Goal: Task Accomplishment & Management: Manage account settings

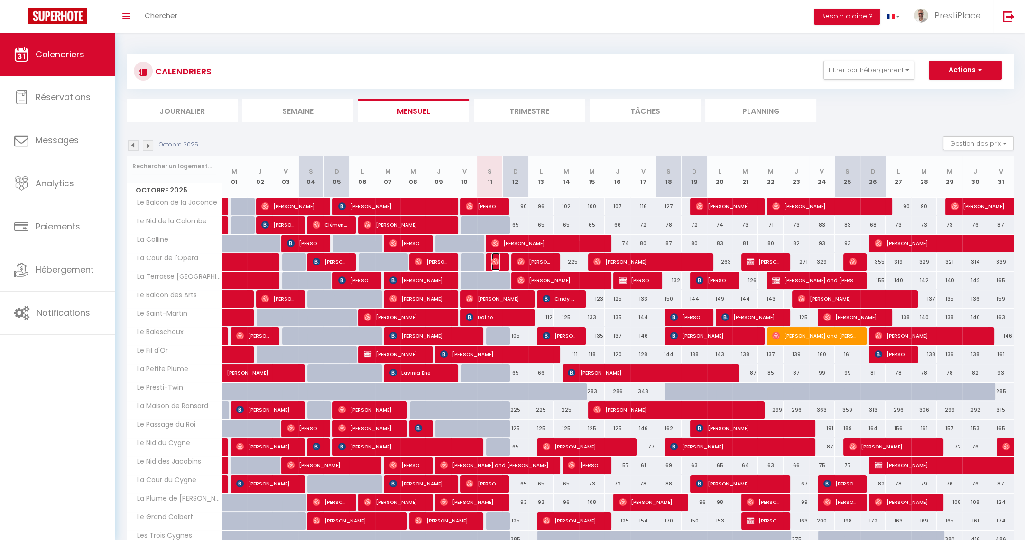
click at [499, 261] on span "[PERSON_NAME]" at bounding box center [496, 262] width 9 height 18
select select "OK"
select select "0"
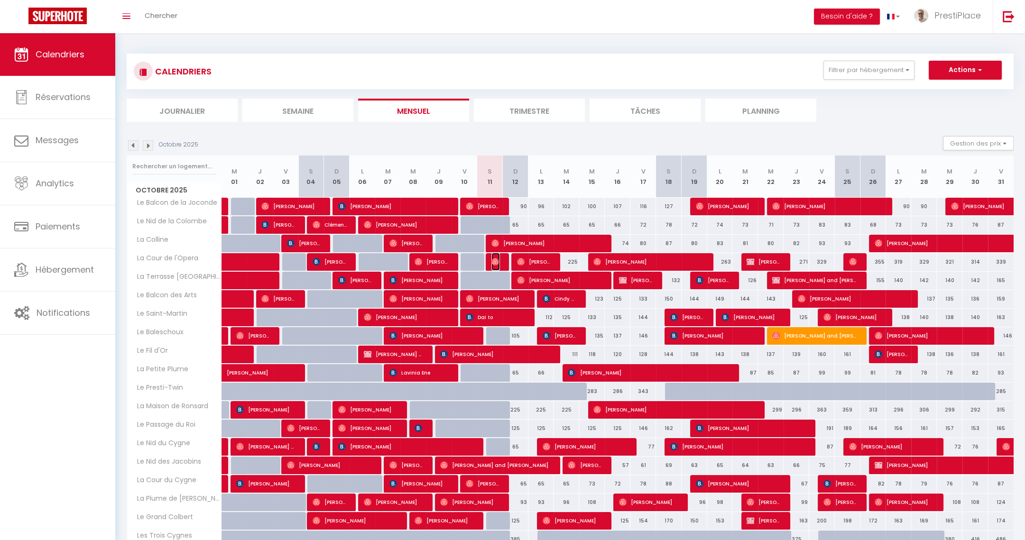
select select "1"
select select
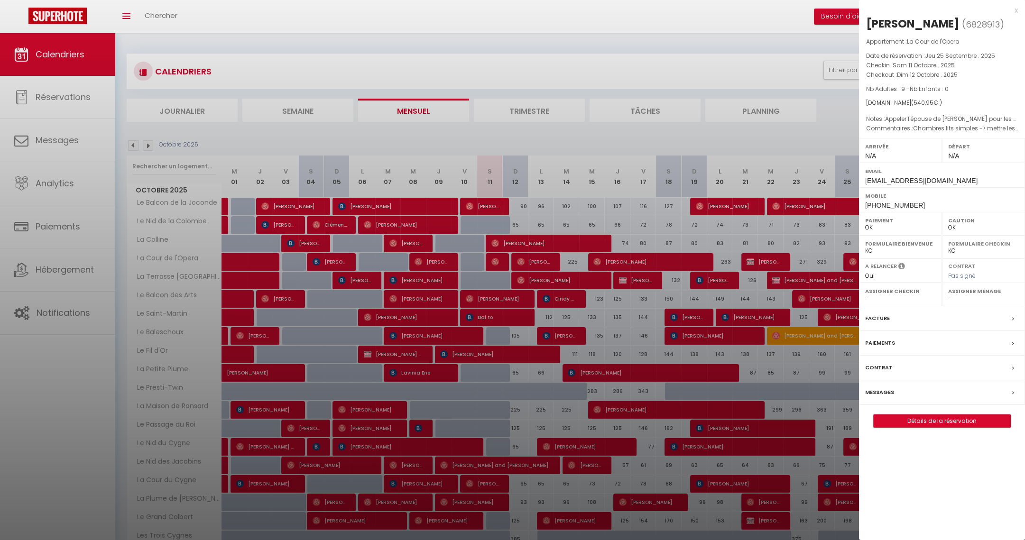
click at [883, 392] on label "Messages" at bounding box center [879, 393] width 29 height 10
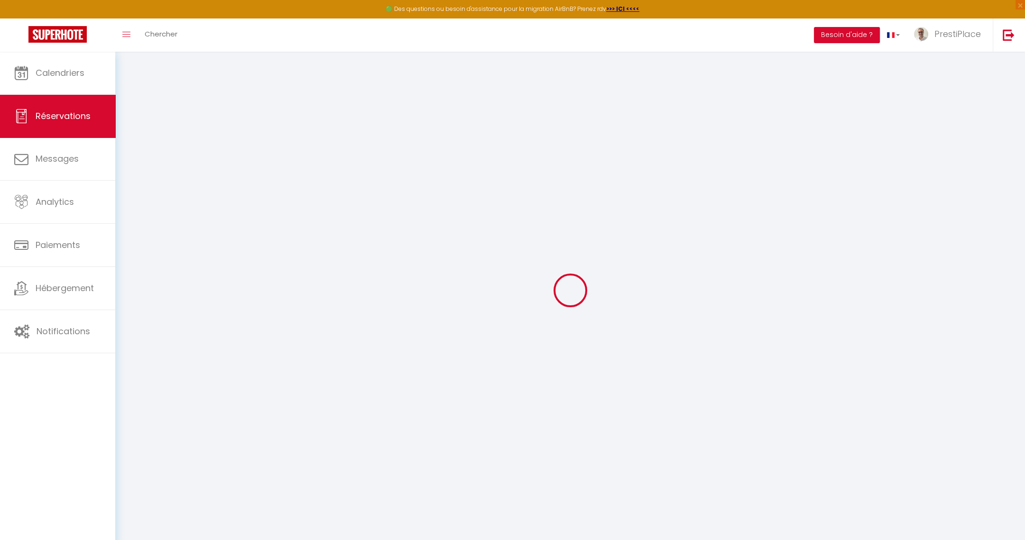
select select
checkbox input "false"
type textarea "Chambres lits simples -> mettre les 2 lits simples cote a cote Préparer canapé …"
type textarea "Appeler l'épouse de [PERSON_NAME] pour les clés : [PHONE_NUMBER]"
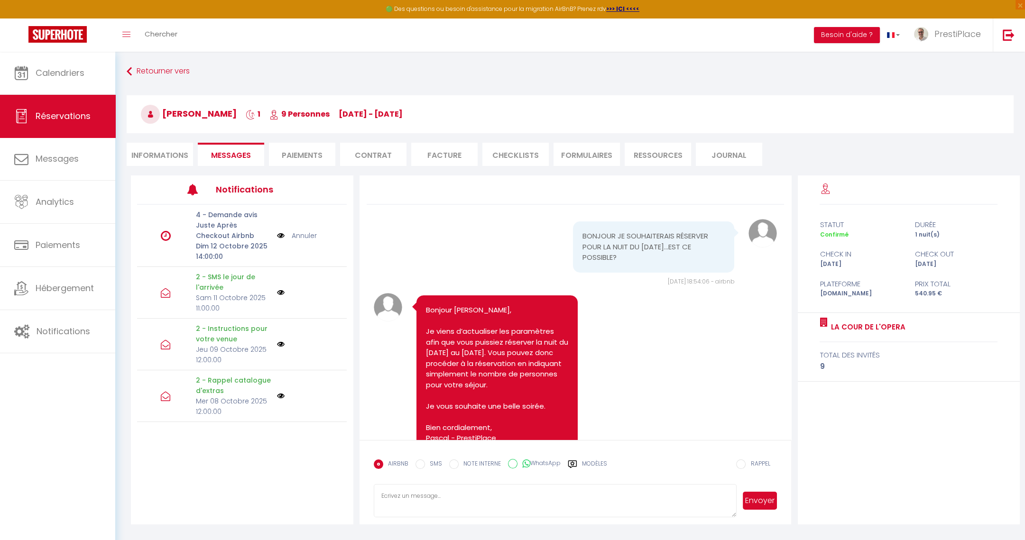
scroll to position [5140, 0]
